Goal: Entertainment & Leisure: Consume media (video, audio)

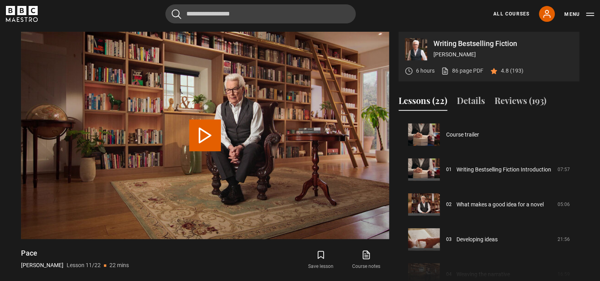
scroll to position [349, 0]
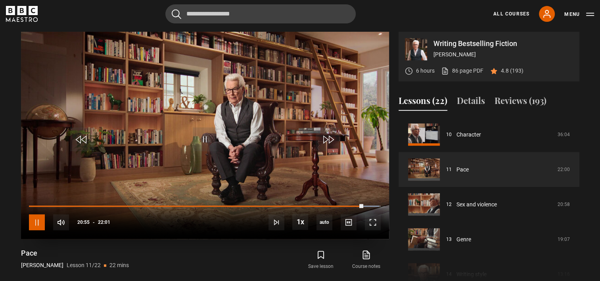
click at [37, 221] on span "Video Player" at bounding box center [37, 222] width 16 height 16
click at [37, 218] on span "Video Player" at bounding box center [37, 222] width 16 height 16
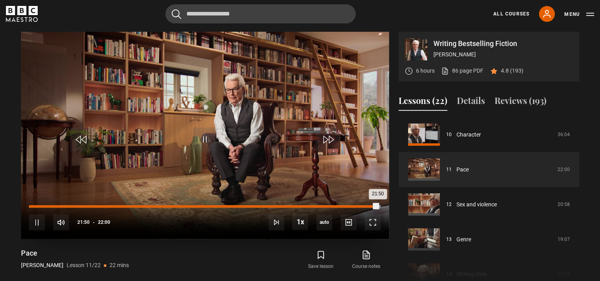
click at [376, 205] on div "21:50" at bounding box center [203, 206] width 349 height 2
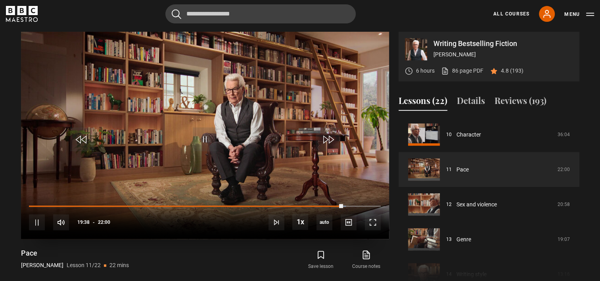
drag, startPoint x: 376, startPoint y: 204, endPoint x: 342, endPoint y: 203, distance: 33.7
click at [342, 205] on div "19:38" at bounding box center [185, 206] width 313 height 2
click at [320, 203] on div "10s Skip Back 10 seconds Pause 10s Skip Forward 10 seconds Loaded : 94.67% 19:3…" at bounding box center [205, 217] width 368 height 44
drag, startPoint x: 344, startPoint y: 204, endPoint x: 309, endPoint y: 203, distance: 34.5
click at [309, 203] on div "10s Skip Back 10 seconds Play 10s Skip Forward 10 seconds Loaded : 80.28% 17:54…" at bounding box center [205, 217] width 368 height 44
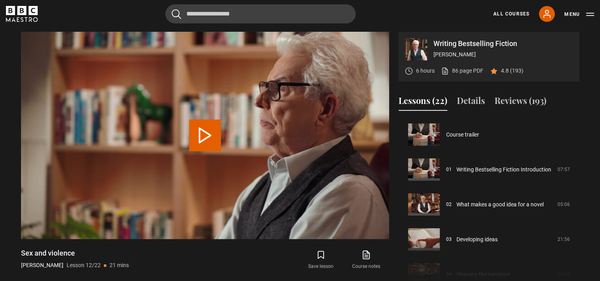
scroll to position [384, 0]
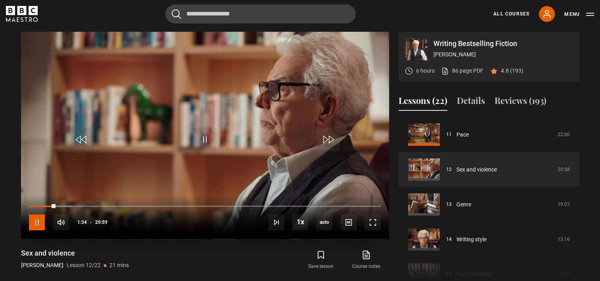
click at [40, 220] on span "Video Player" at bounding box center [37, 222] width 16 height 16
drag, startPoint x: 54, startPoint y: 206, endPoint x: 38, endPoint y: 203, distance: 16.2
click at [38, 203] on div "10s Skip Back 10 seconds Play 10s Skip Forward 10 seconds Loaded : 2.78% 00:34 …" at bounding box center [205, 217] width 368 height 44
click at [38, 203] on div "10s Skip Back 10 seconds Play 10s Skip Forward 10 seconds Loaded : 3.18% 00:34 …" at bounding box center [205, 217] width 368 height 44
click at [36, 217] on span "Video Player" at bounding box center [37, 222] width 16 height 16
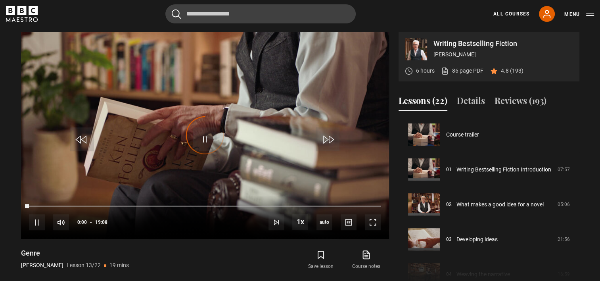
scroll to position [419, 0]
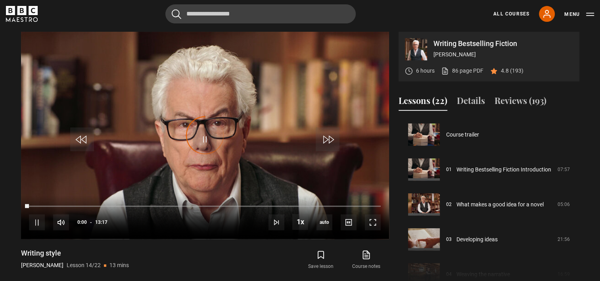
scroll to position [453, 0]
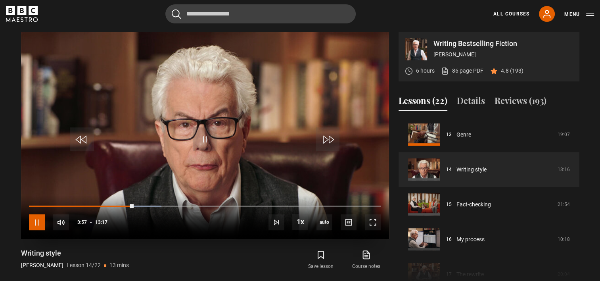
click at [35, 217] on span "Video Player" at bounding box center [37, 222] width 16 height 16
